Goal: Transaction & Acquisition: Purchase product/service

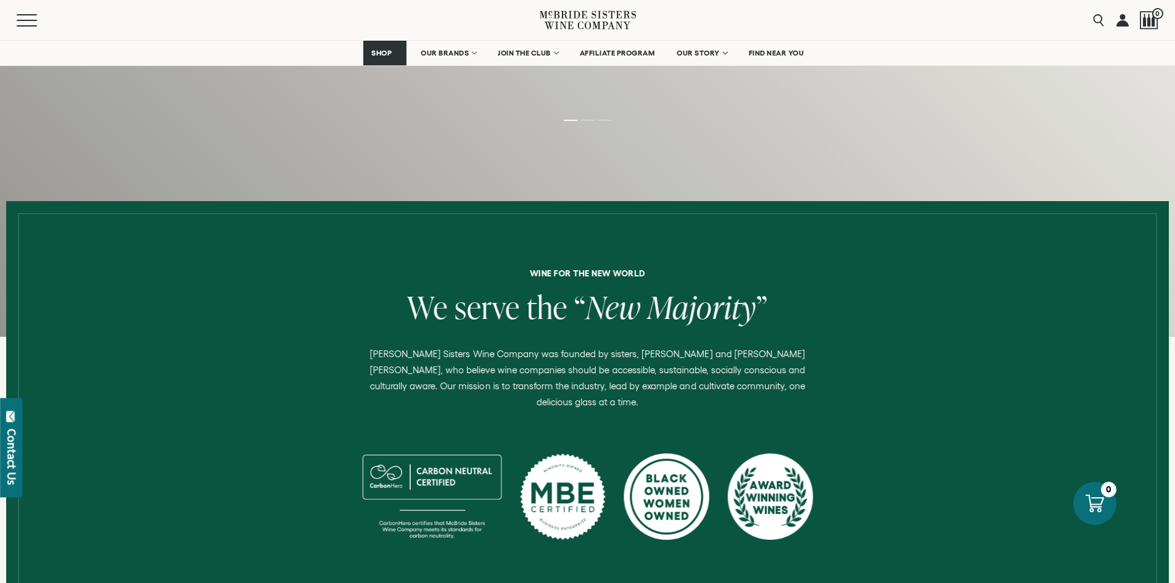
scroll to position [432, 0]
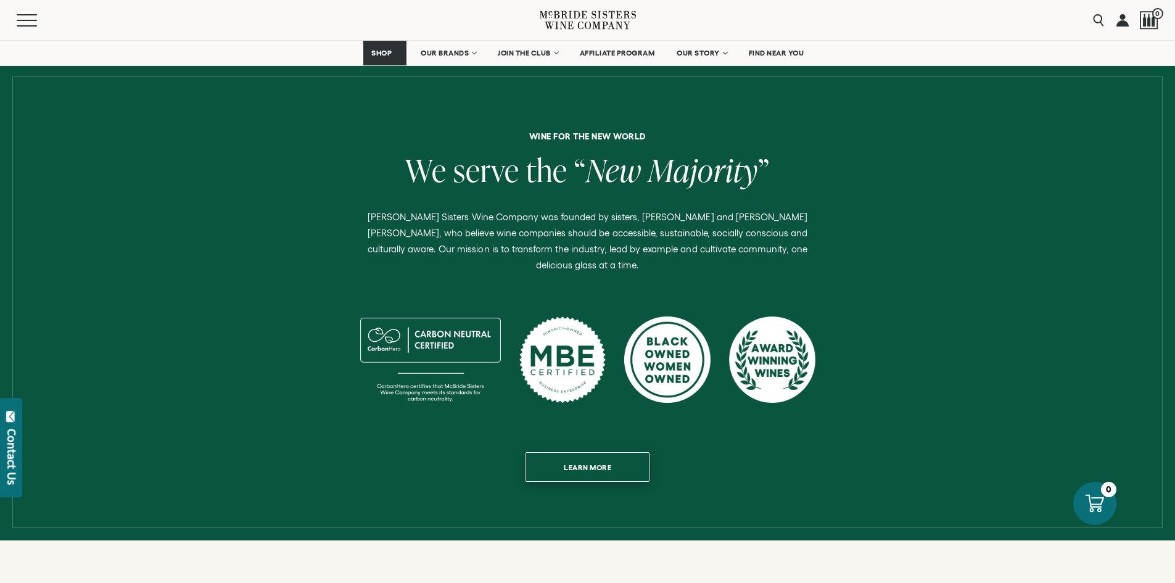
click at [607, 455] on span "Learn more" at bounding box center [587, 467] width 91 height 24
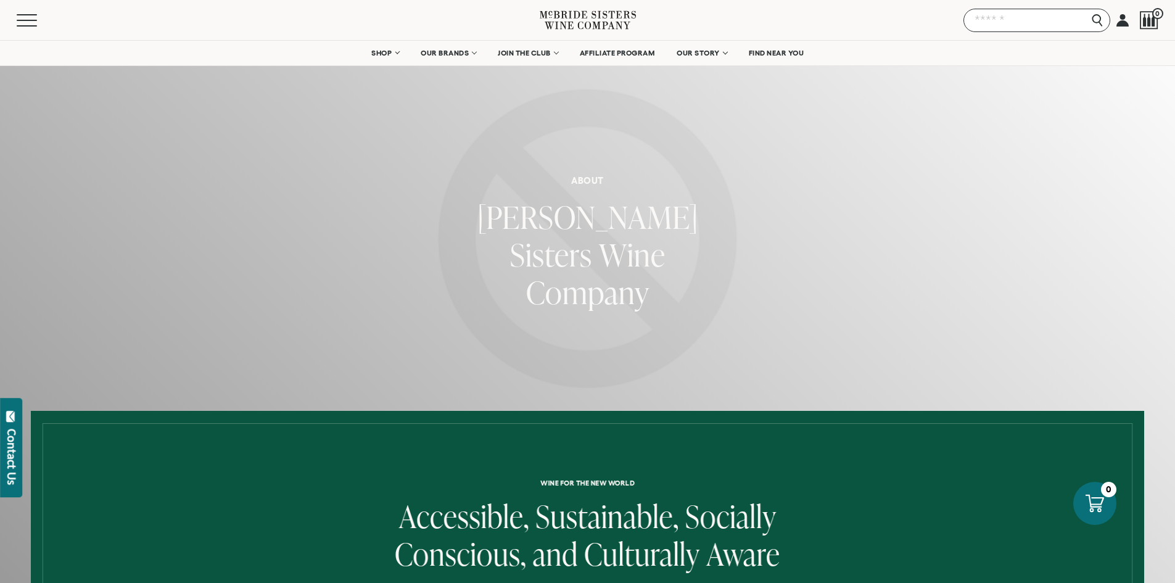
click at [1097, 19] on input "Search" at bounding box center [1037, 20] width 147 height 23
click at [943, 10] on div "Menu Search 0" at bounding box center [587, 20] width 1175 height 40
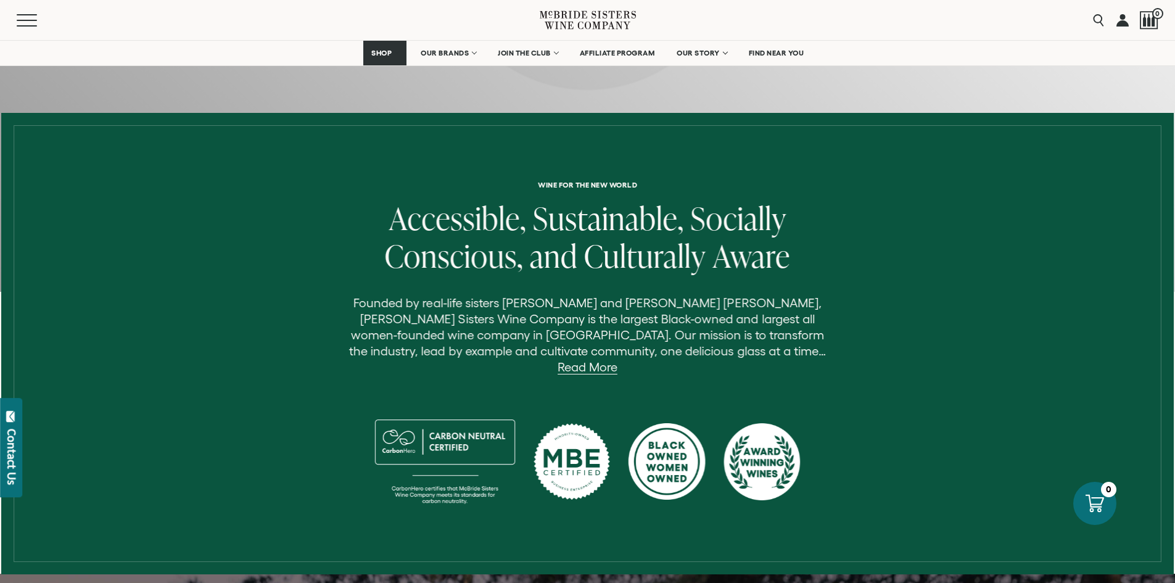
scroll to position [309, 0]
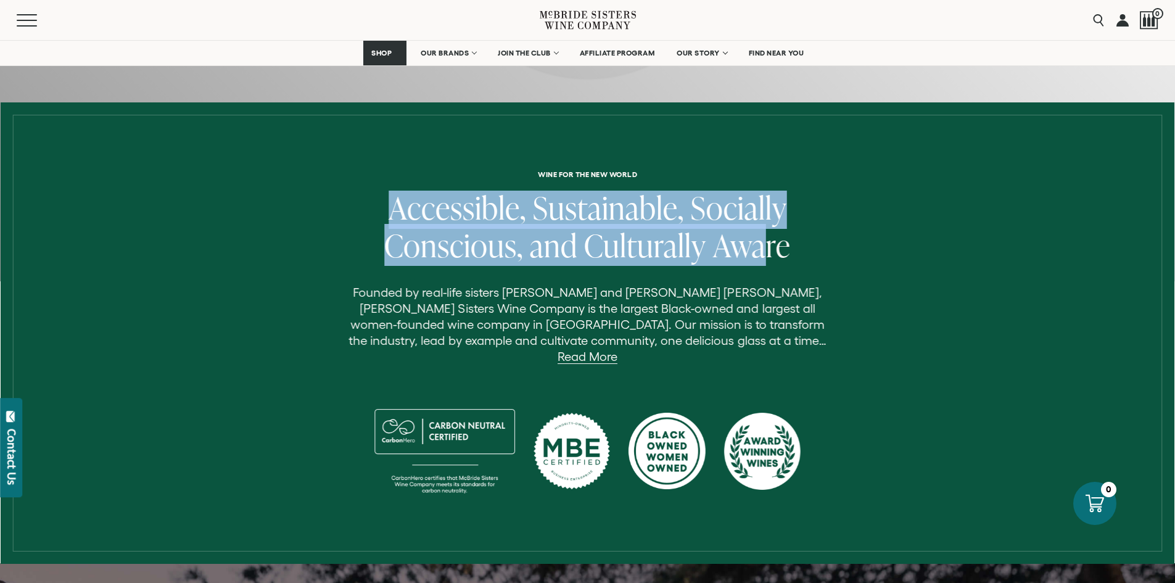
drag, startPoint x: 349, startPoint y: 198, endPoint x: 764, endPoint y: 241, distance: 416.9
click at [764, 241] on h2 "Accessible, Sustainable, Socially Conscious, and Culturally Aware" at bounding box center [587, 228] width 493 height 75
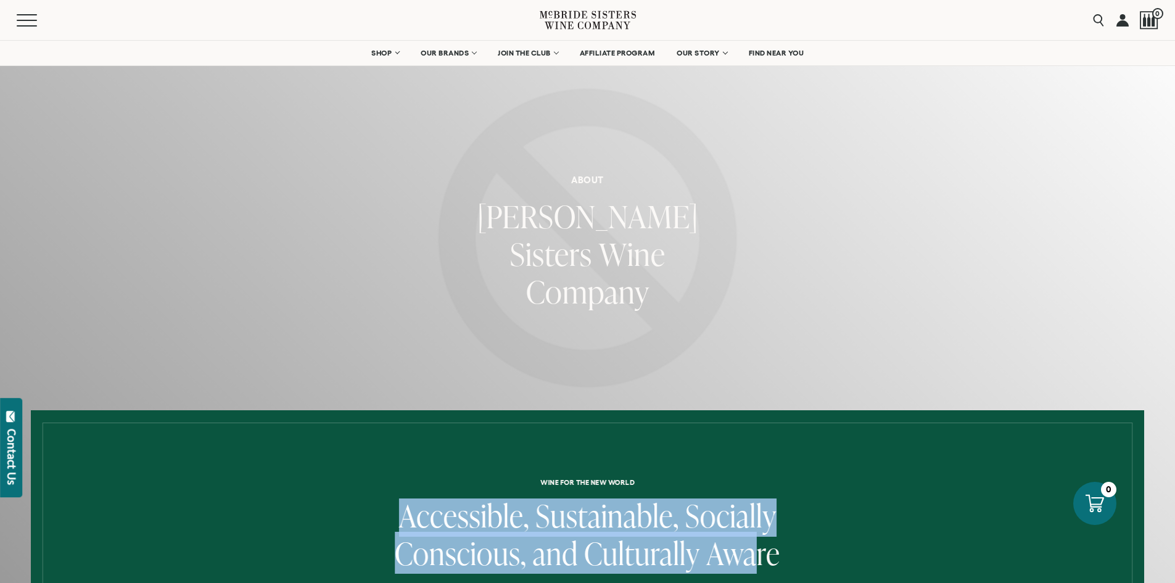
scroll to position [0, 0]
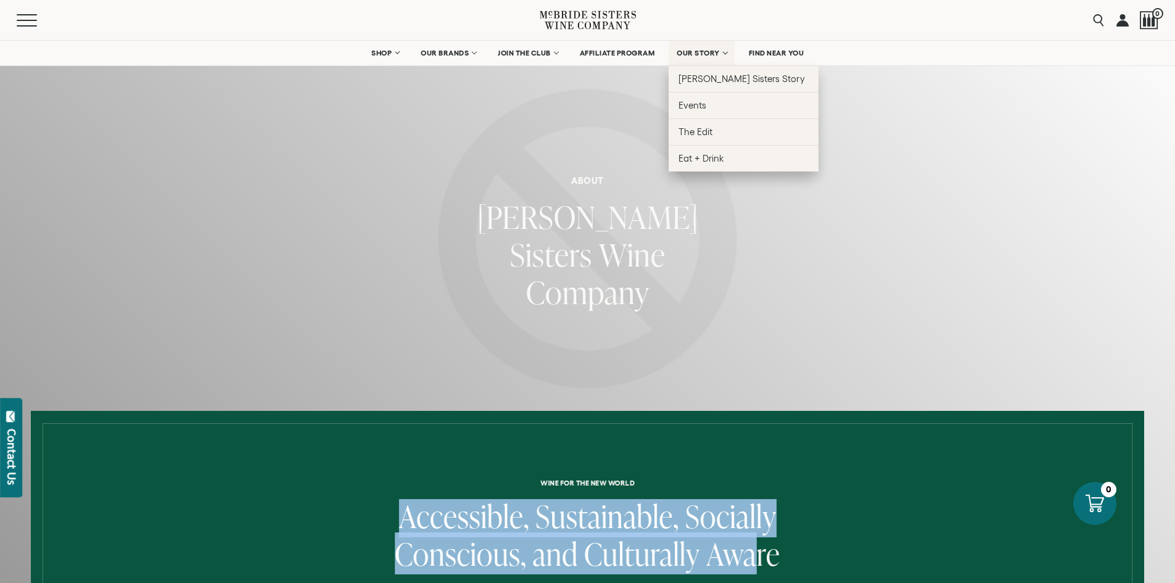
click at [699, 60] on link "OUR STORY" at bounding box center [702, 53] width 66 height 25
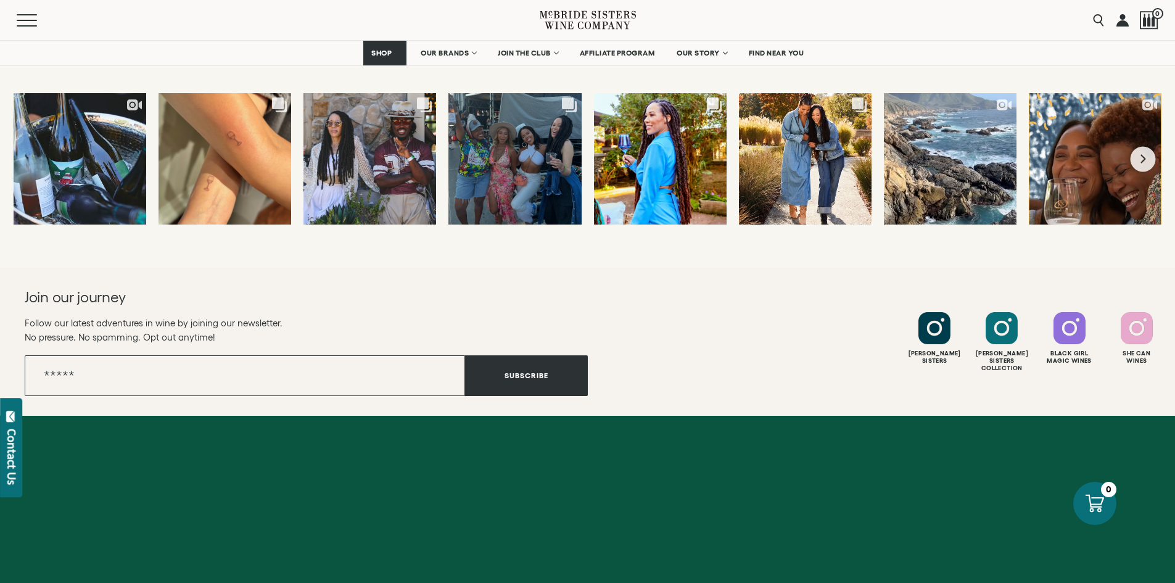
scroll to position [4861, 0]
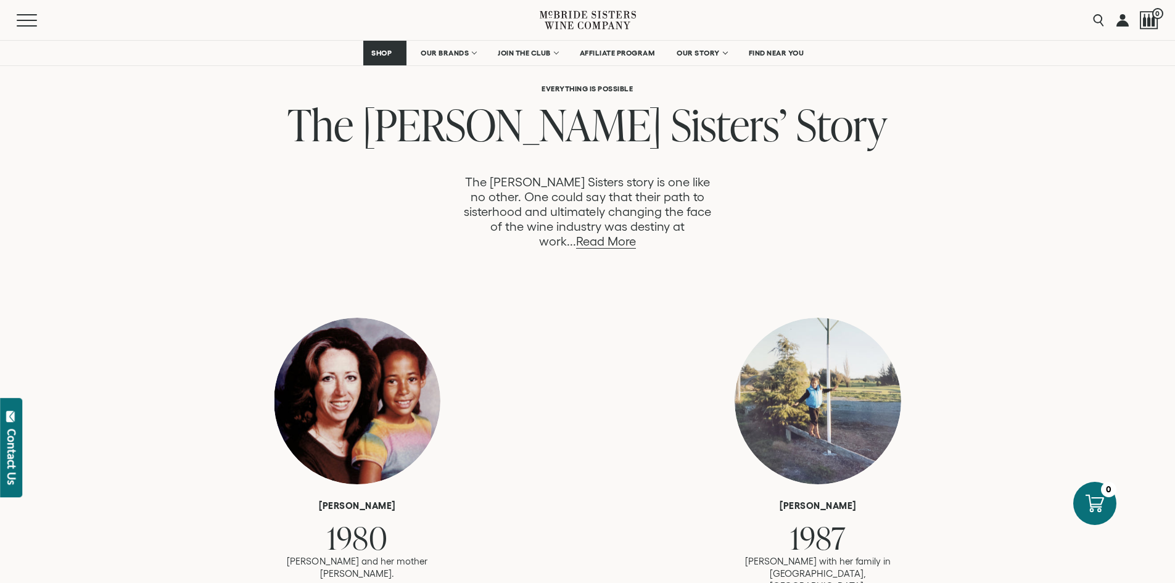
scroll to position [740, 0]
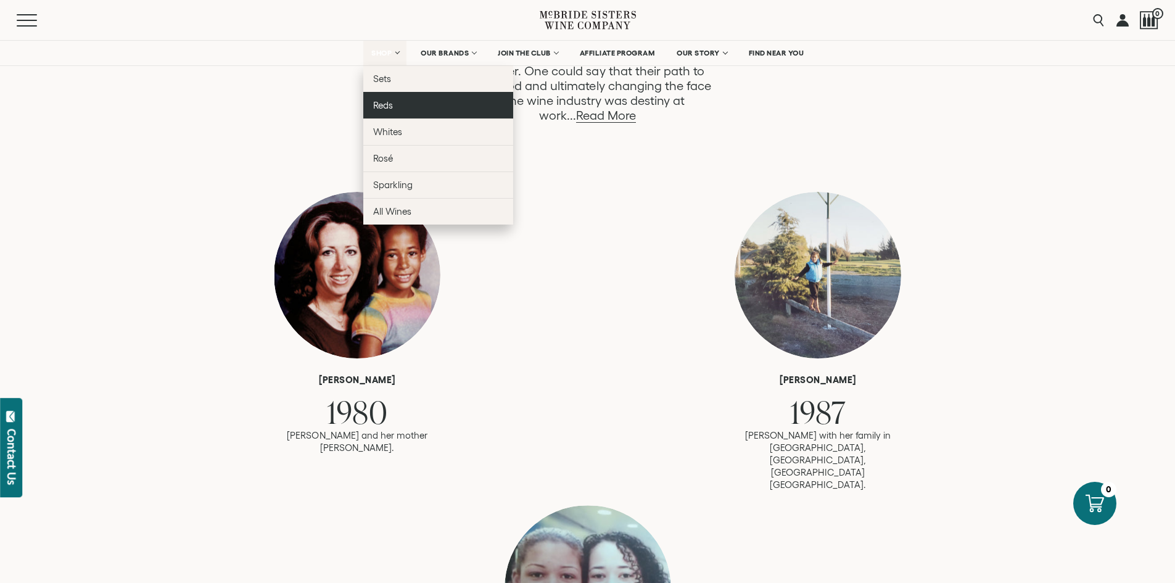
click at [376, 110] on span "Reds" at bounding box center [383, 105] width 20 height 10
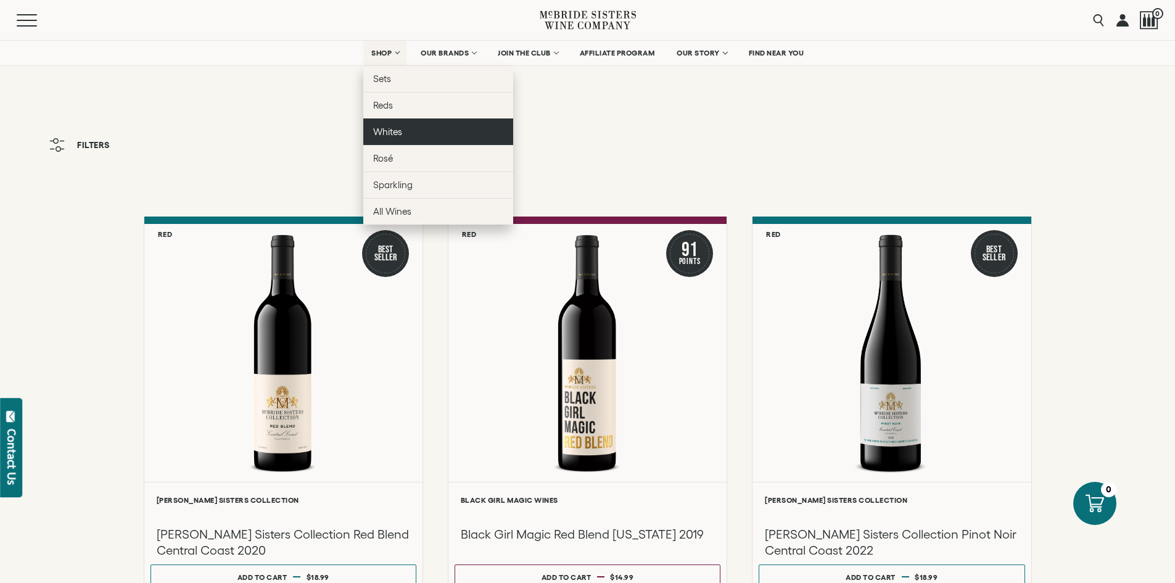
click at [391, 135] on span "Whites" at bounding box center [387, 131] width 29 height 10
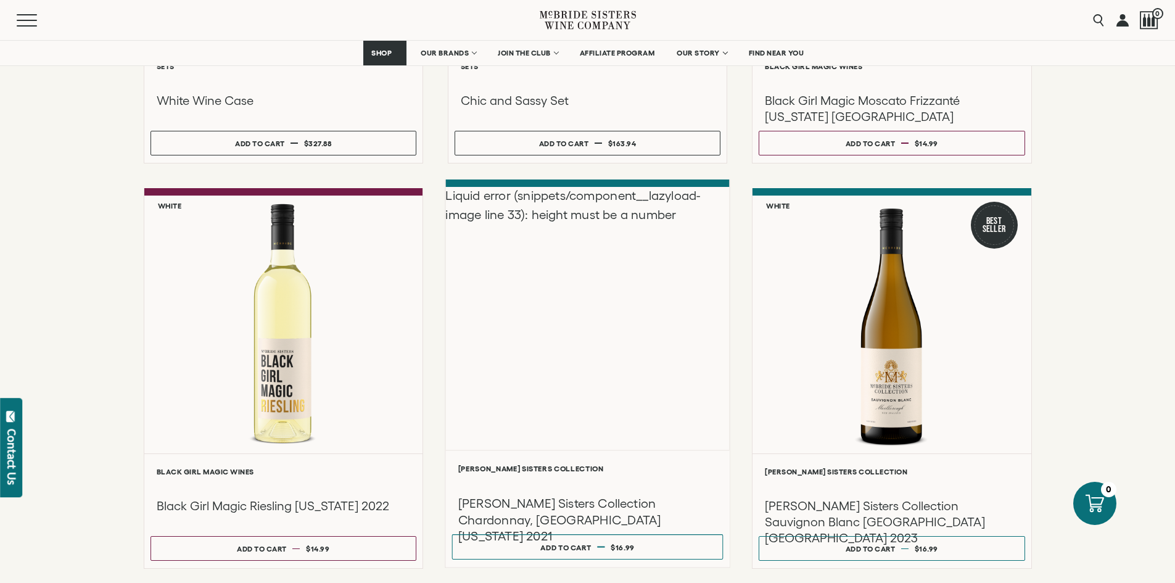
scroll to position [494, 0]
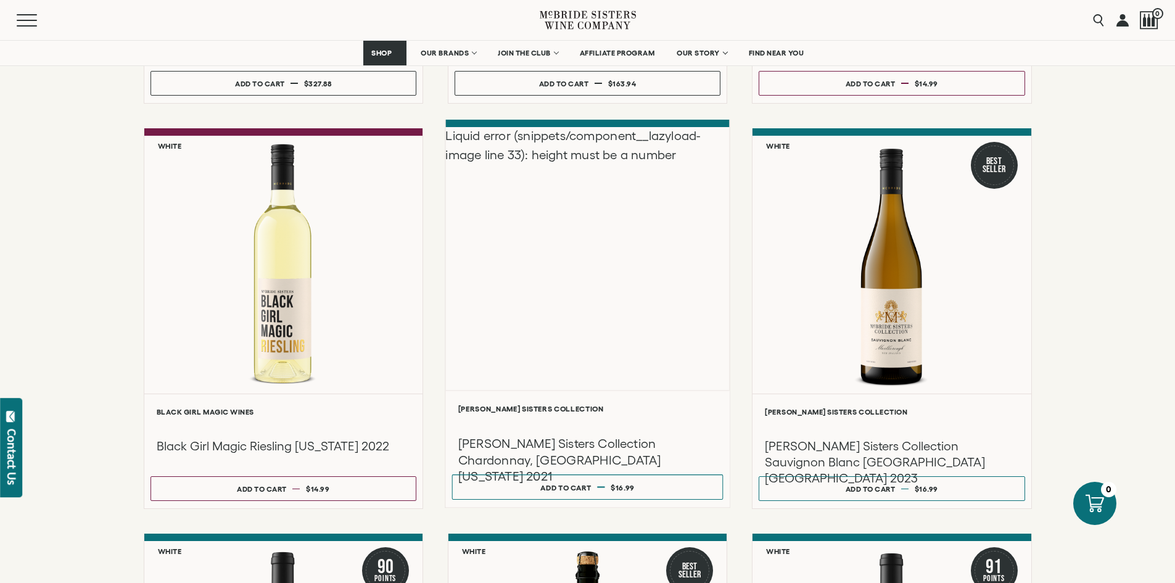
click at [644, 280] on div "Liquid error (snippets/component__lazyload-image line 33): height must be a num…" at bounding box center [587, 258] width 284 height 263
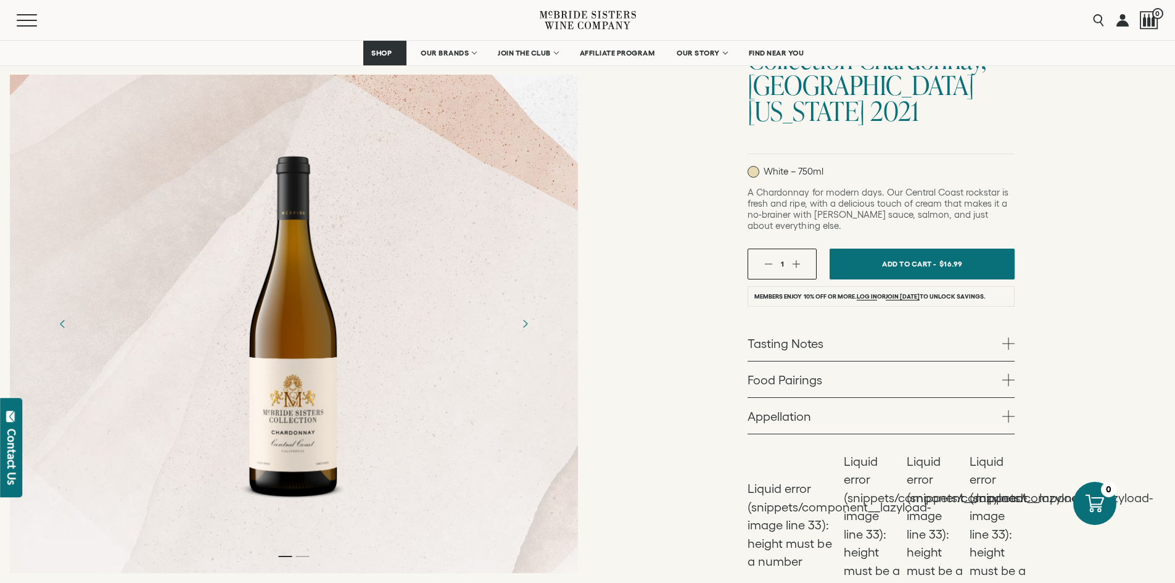
scroll to position [185, 0]
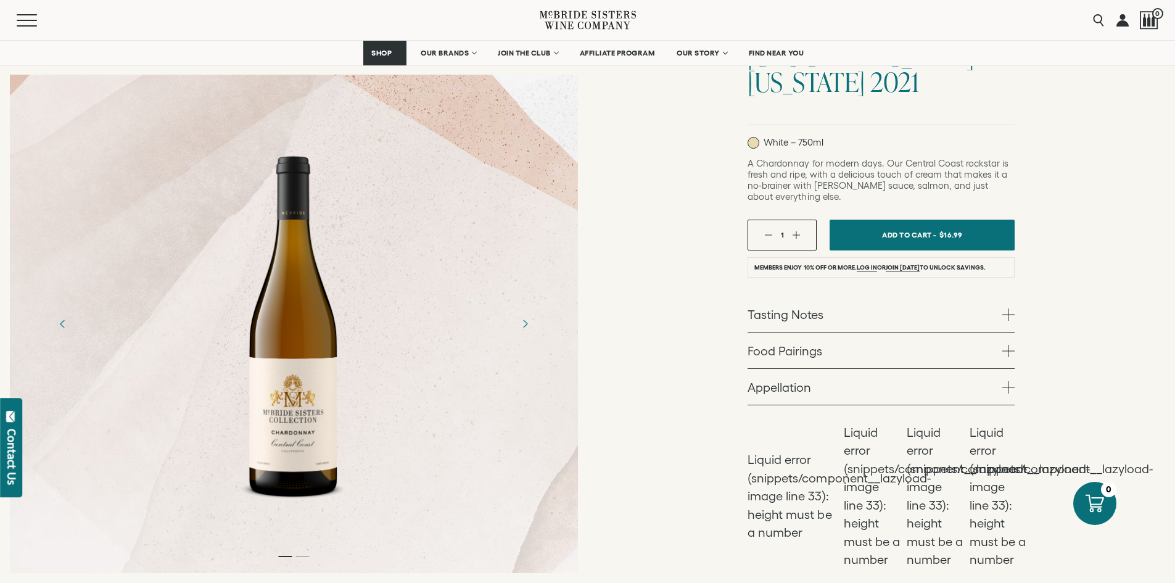
drag, startPoint x: 764, startPoint y: 112, endPoint x: 823, endPoint y: 116, distance: 59.4
click at [823, 137] on p "White – 750ml" at bounding box center [786, 143] width 76 height 12
copy p "White – 750ml"
click at [926, 296] on link "Tasting Notes" at bounding box center [881, 314] width 267 height 36
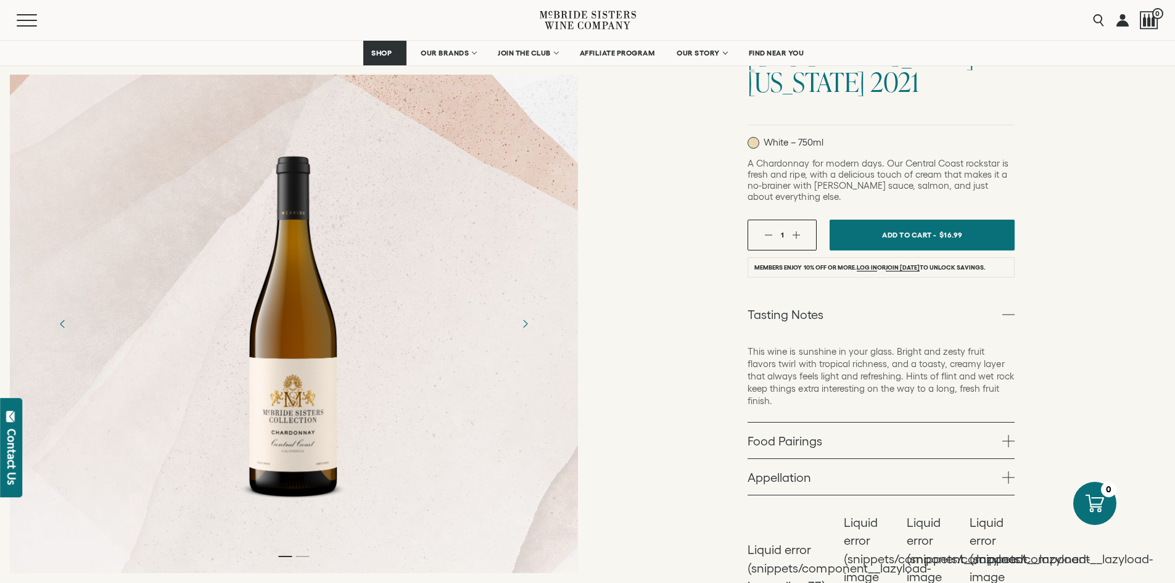
click at [926, 296] on link "Tasting Notes" at bounding box center [881, 314] width 267 height 36
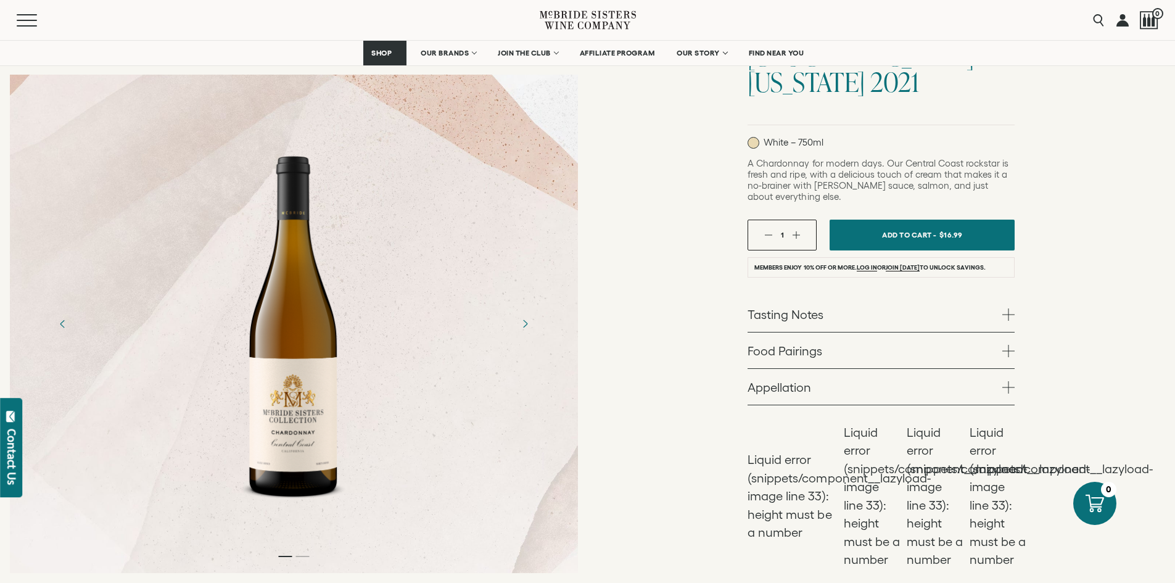
click at [898, 333] on link "Food Pairings" at bounding box center [881, 351] width 267 height 36
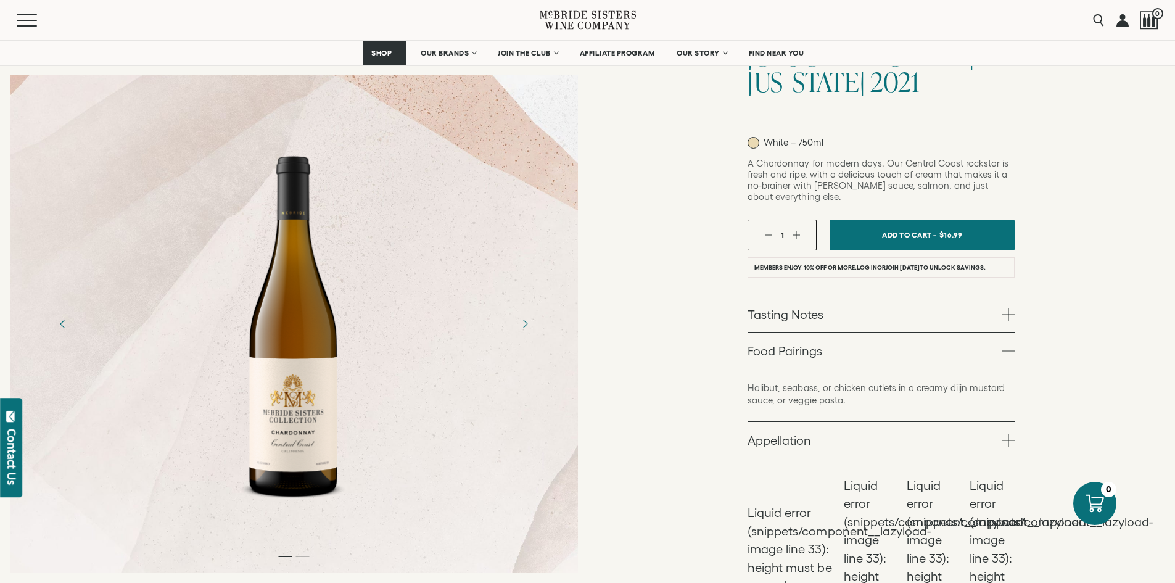
click at [898, 333] on link "Food Pairings" at bounding box center [881, 351] width 267 height 36
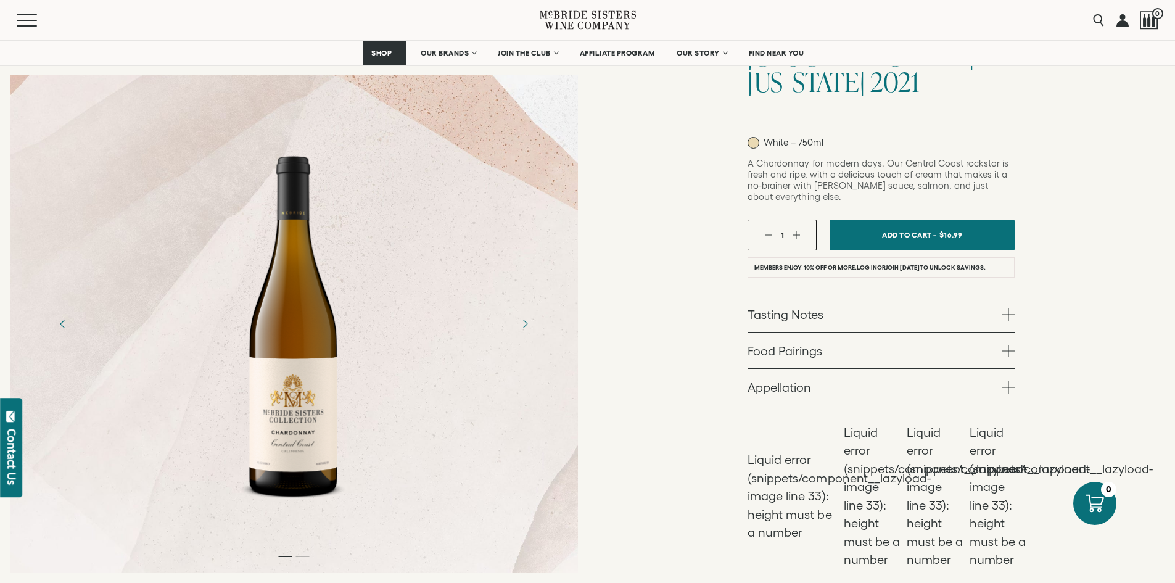
click at [842, 369] on link "Appellation" at bounding box center [881, 387] width 267 height 36
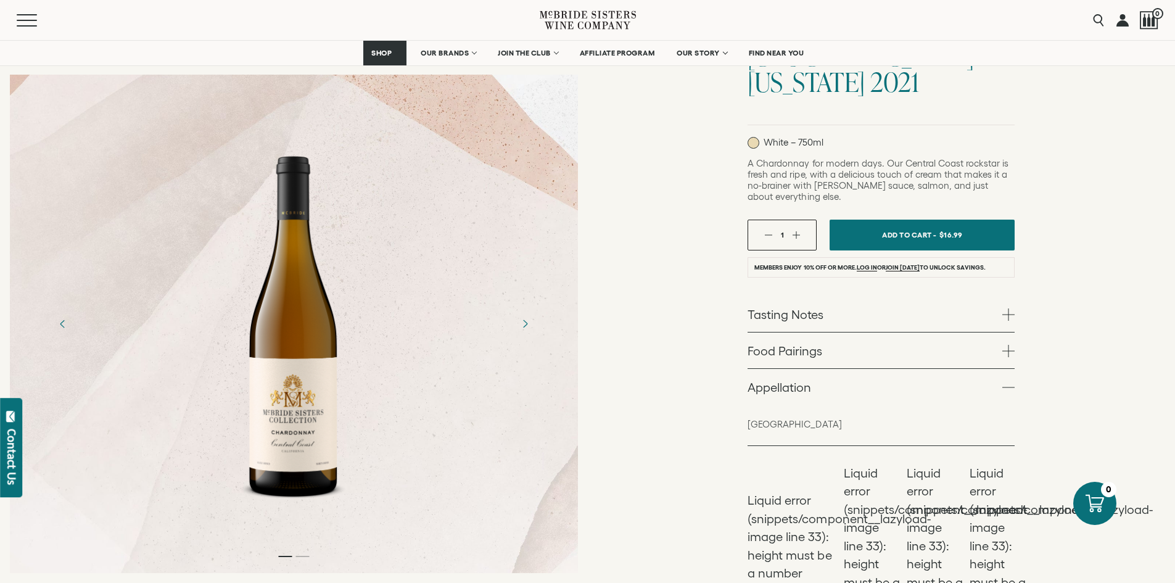
click at [842, 369] on link "Appellation" at bounding box center [881, 387] width 267 height 36
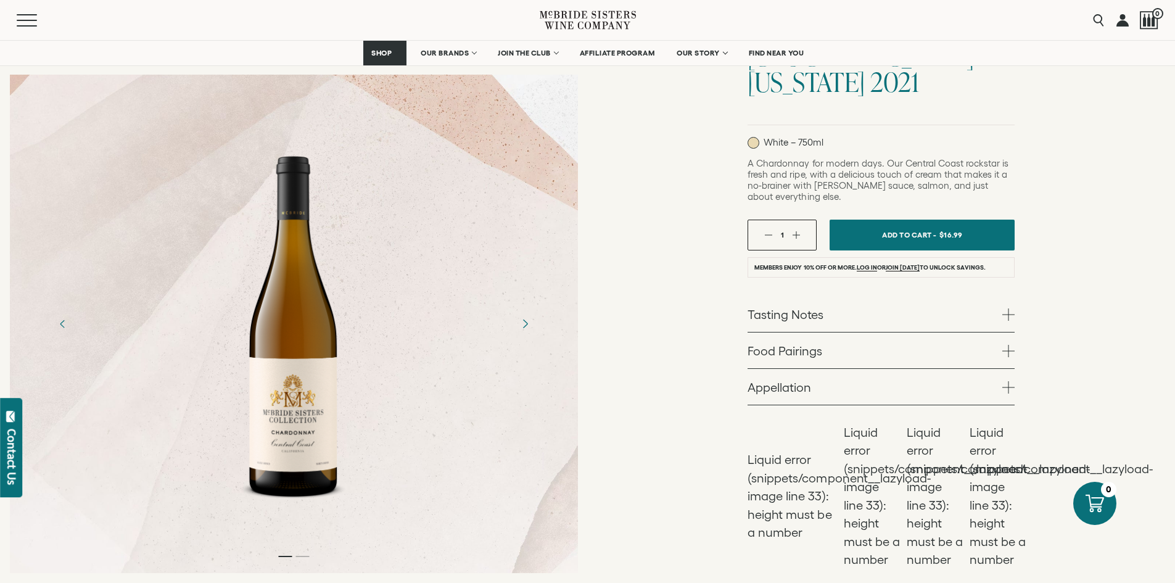
click at [530, 323] on icon "Next" at bounding box center [525, 324] width 22 height 22
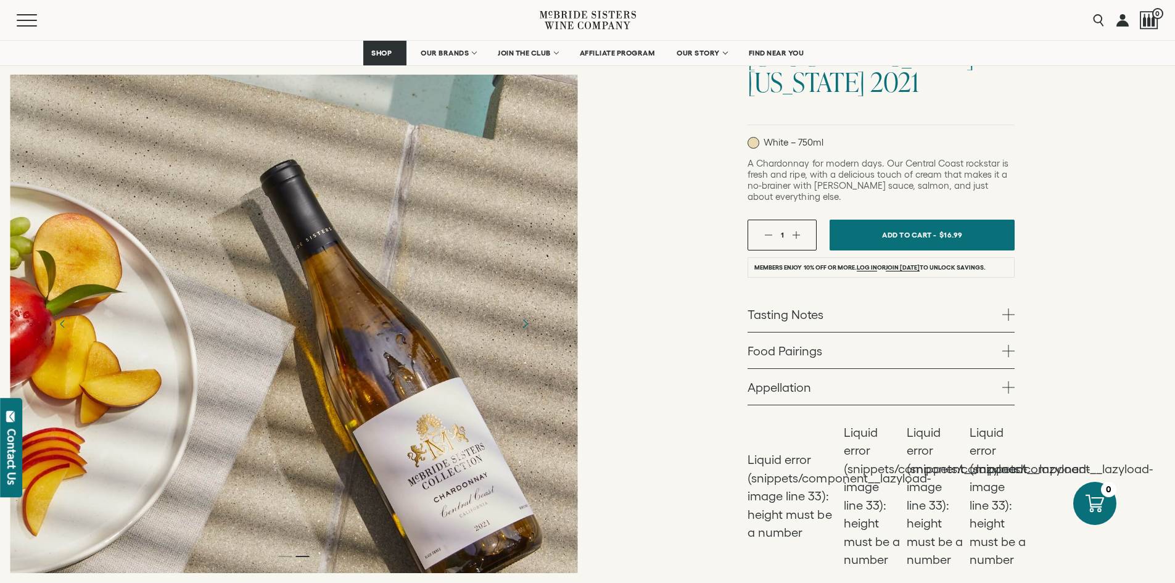
click at [530, 322] on icon "Next" at bounding box center [525, 324] width 22 height 22
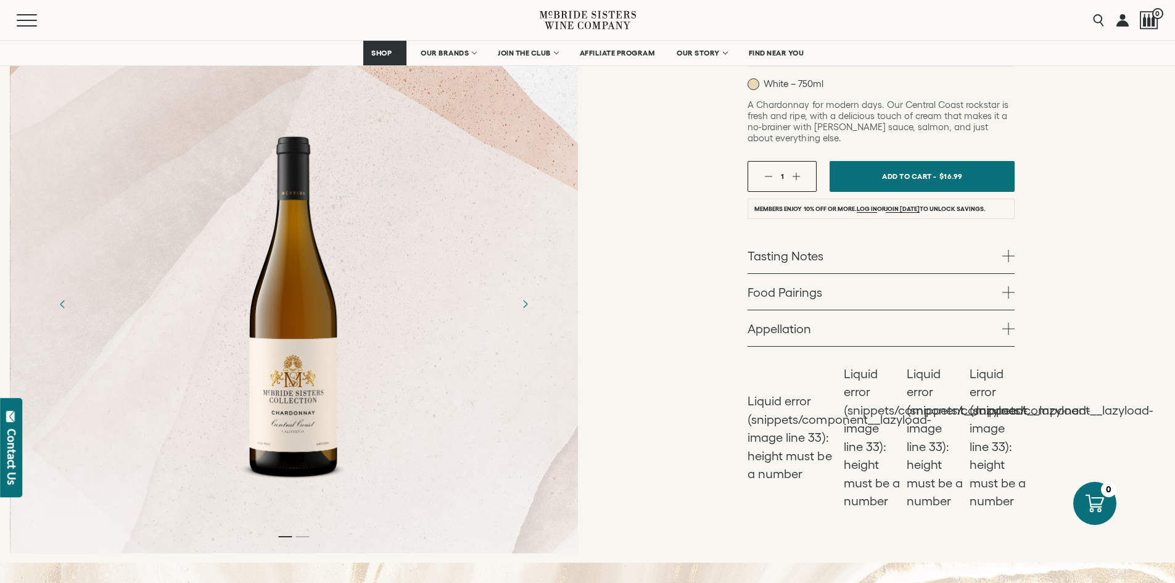
scroll to position [247, 0]
